Goal: Transaction & Acquisition: Subscribe to service/newsletter

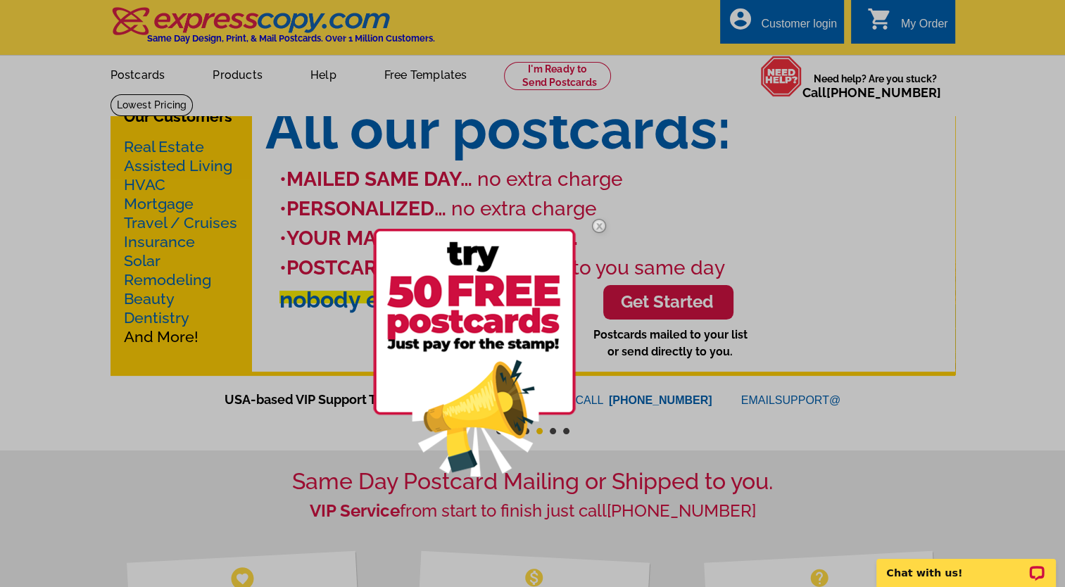
click at [496, 294] on img at bounding box center [474, 353] width 203 height 248
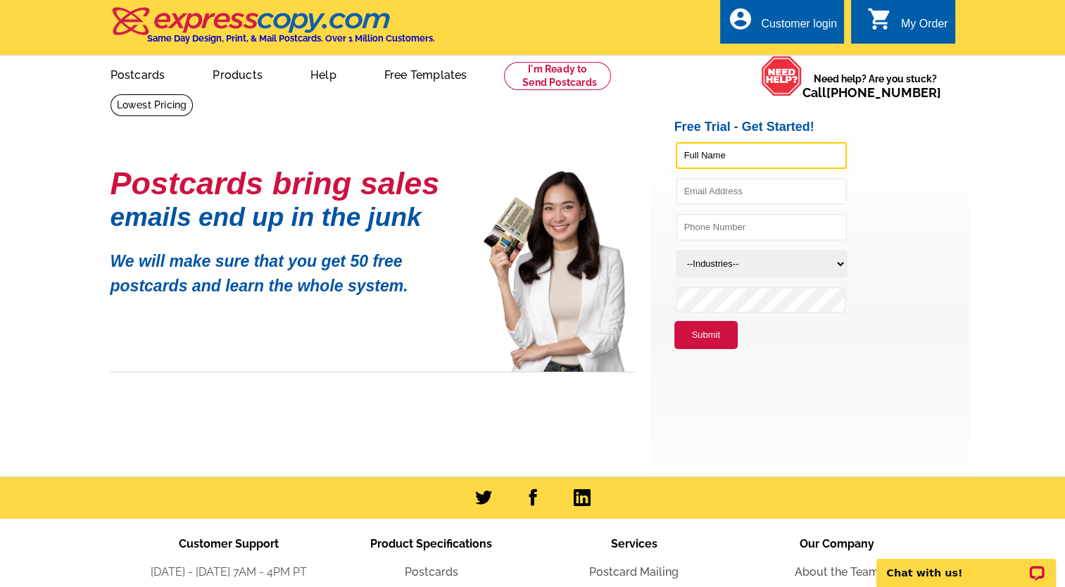
click at [761, 159] on input "text" at bounding box center [761, 155] width 171 height 27
type input "Quenia ([GEOGRAPHIC_DATA]) [PERSON_NAME]"
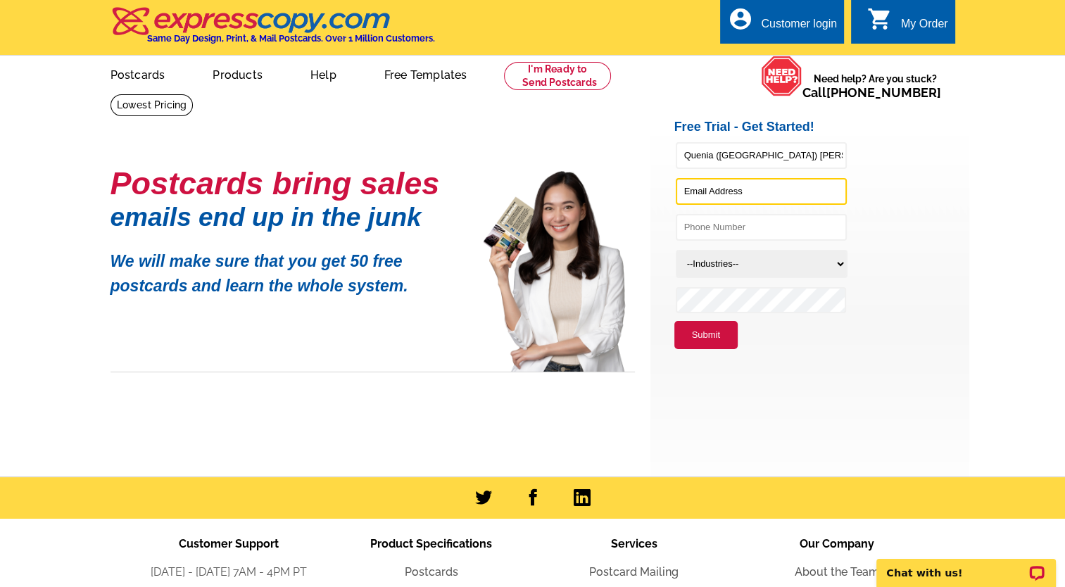
click at [733, 200] on input "text" at bounding box center [761, 191] width 171 height 27
click at [875, 182] on li "kenyame2006@" at bounding box center [821, 195] width 295 height 36
click at [760, 195] on input "kenyame2006@" at bounding box center [761, 191] width 171 height 27
click at [674, 321] on button "Submit" at bounding box center [705, 335] width 63 height 28
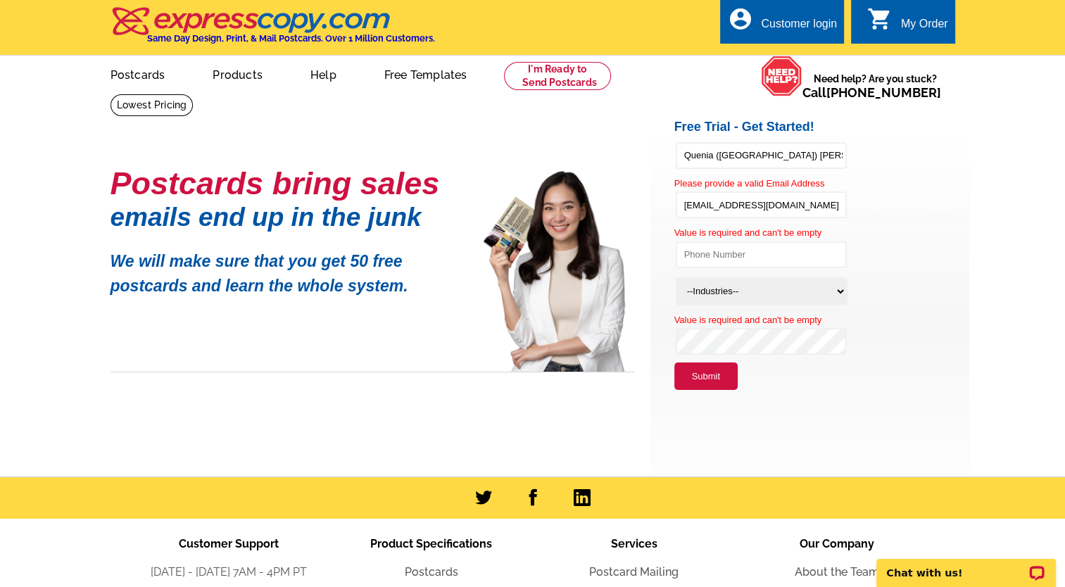
click at [906, 227] on li "Value is required and can't be empty" at bounding box center [821, 251] width 295 height 50
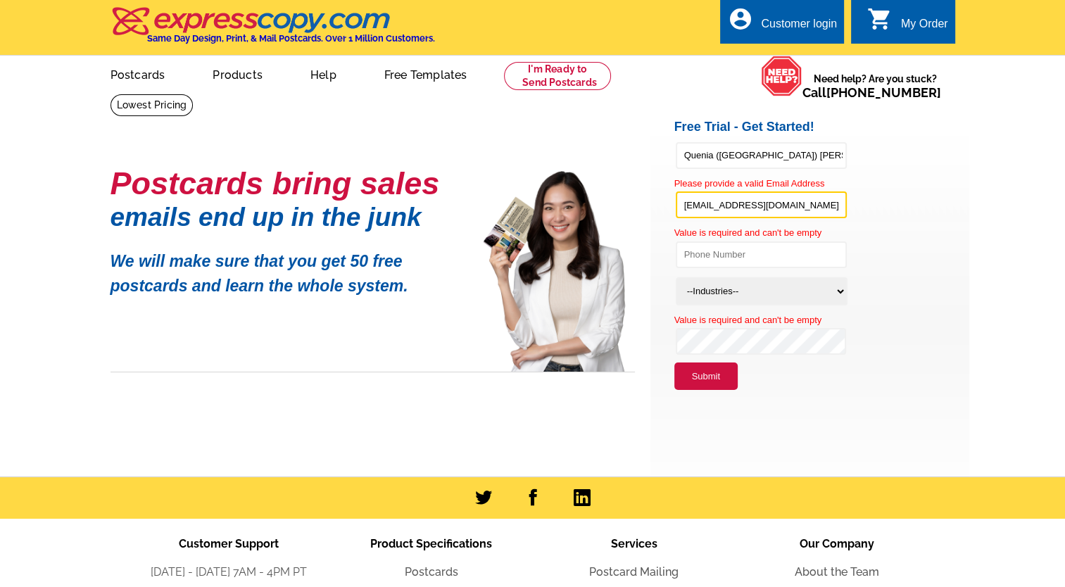
click at [802, 208] on input "[EMAIL_ADDRESS][DOMAIN_NAME]" at bounding box center [761, 204] width 171 height 27
type input "[EMAIL_ADDRESS][DOMAIN_NAME]"
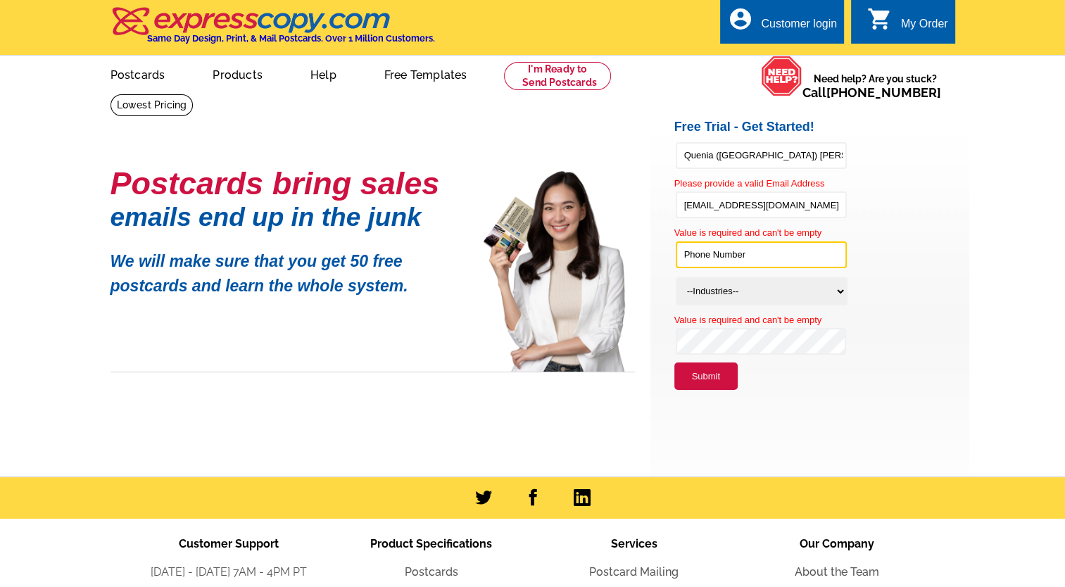
click at [766, 258] on input "text" at bounding box center [761, 254] width 171 height 27
click at [757, 252] on input "text" at bounding box center [761, 254] width 171 height 27
type input "239-440-9292"
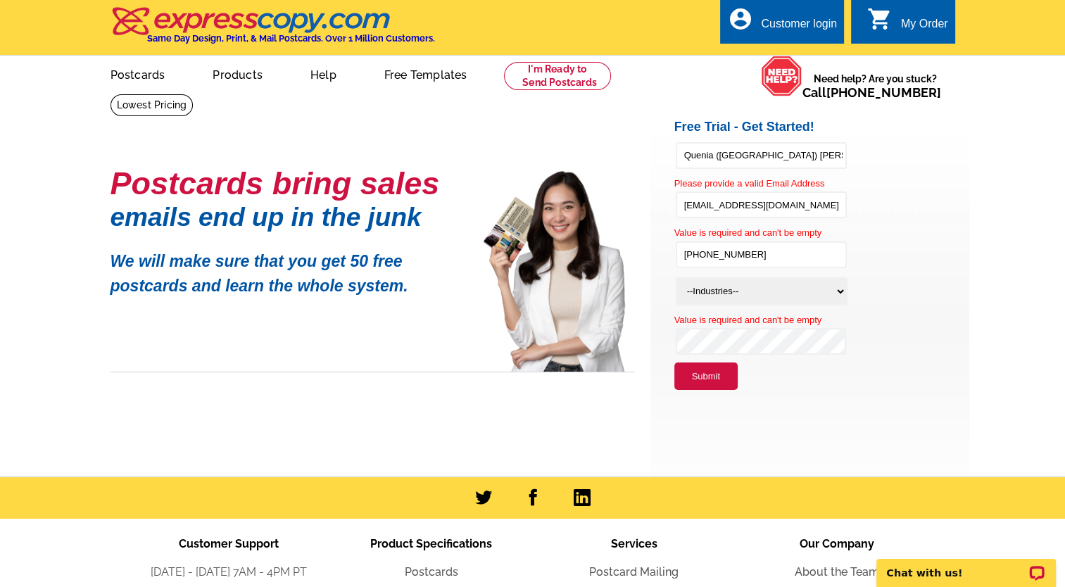
click at [833, 288] on select "--Industries-- Residential Real Estate Accounting Agriculture Architecture Arts…" at bounding box center [762, 291] width 172 height 28
select select "785"
click at [676, 277] on select "--Industries-- Residential Real Estate Accounting Agriculture Architecture Arts…" at bounding box center [762, 291] width 172 height 28
click at [698, 379] on button "Submit" at bounding box center [705, 377] width 63 height 28
